Goal: Check status: Check status

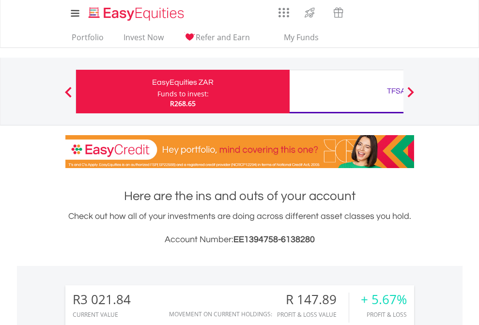
scroll to position [93, 152]
click at [157, 92] on div "Funds to invest:" at bounding box center [182, 94] width 51 height 10
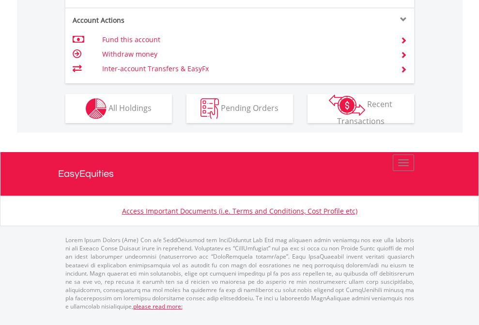
scroll to position [987, 0]
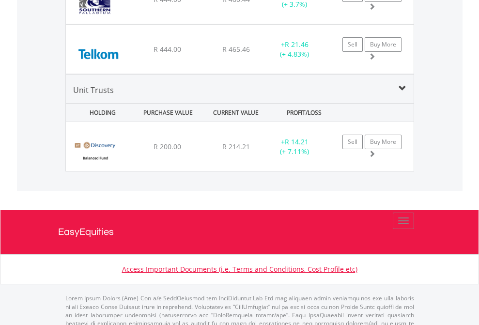
scroll to position [70, 0]
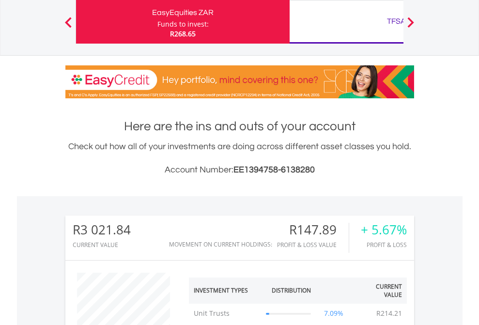
click at [346, 22] on div "TFSA" at bounding box center [397, 22] width 202 height 14
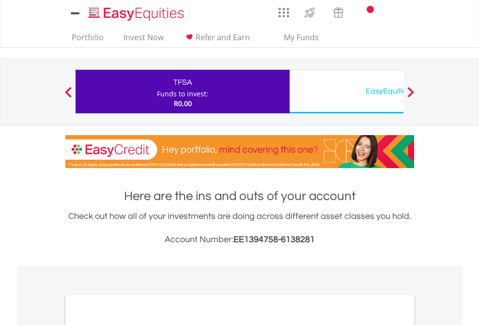
scroll to position [582, 0]
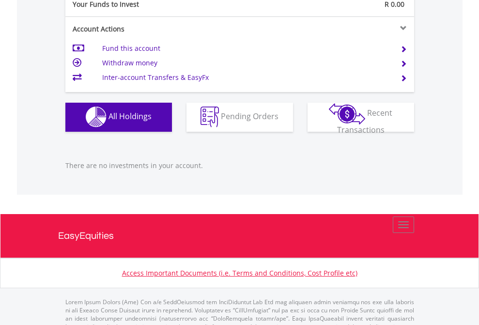
scroll to position [959, 0]
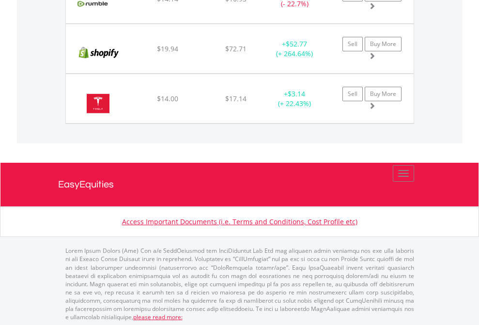
scroll to position [93, 152]
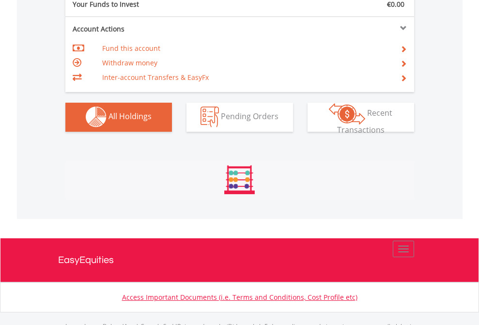
scroll to position [959, 0]
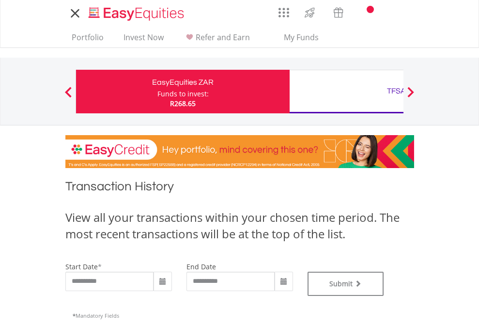
type input "**********"
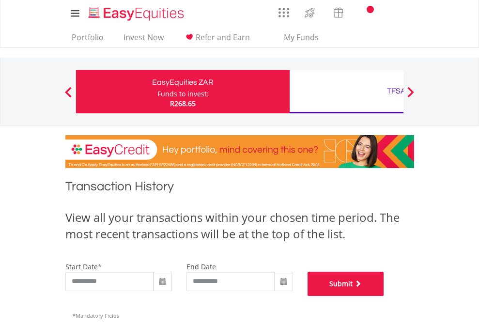
click at [384, 296] on button "Submit" at bounding box center [346, 284] width 77 height 24
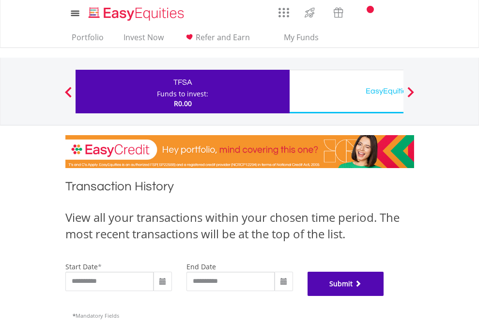
click at [384, 296] on button "Submit" at bounding box center [346, 284] width 77 height 24
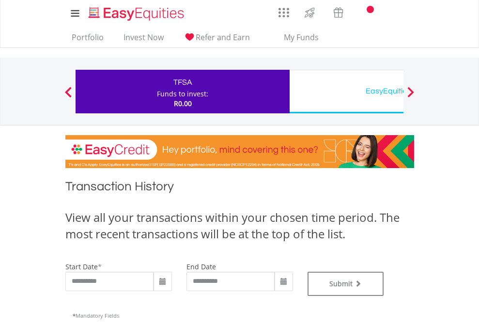
click at [346, 92] on div "EasyEquities USD" at bounding box center [397, 91] width 202 height 14
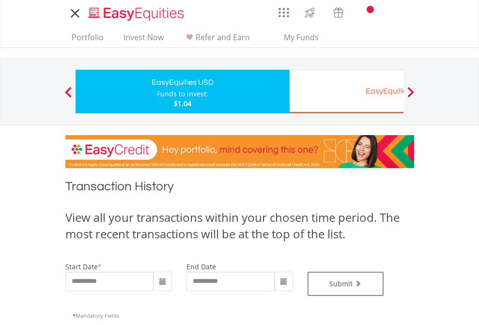
type input "**********"
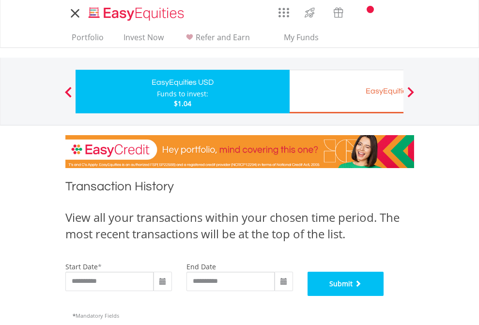
click at [384, 296] on button "Submit" at bounding box center [346, 284] width 77 height 24
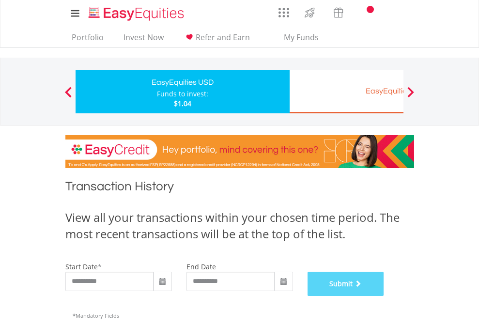
scroll to position [393, 0]
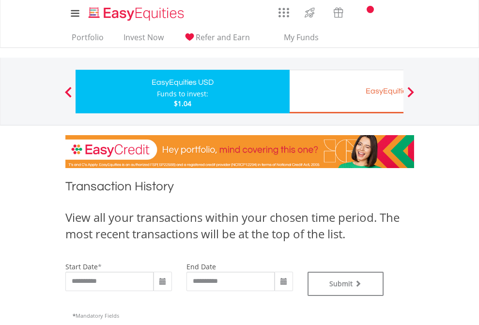
click at [346, 92] on div "EasyEquities EUR" at bounding box center [397, 91] width 202 height 14
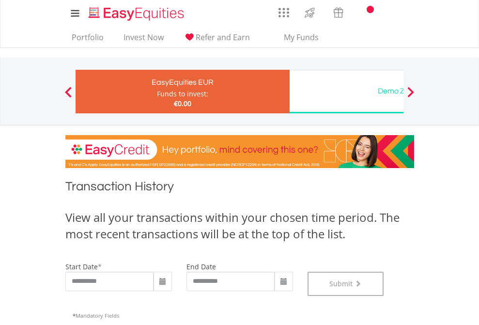
scroll to position [393, 0]
